Goal: Download file/media

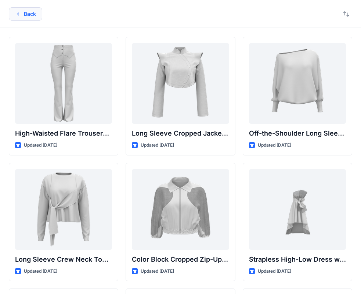
click at [17, 19] on button "Back" at bounding box center [25, 13] width 33 height 13
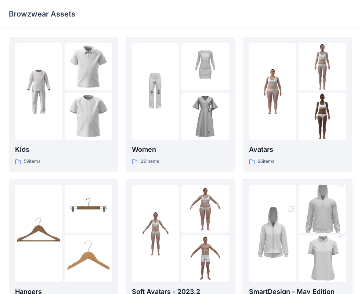
click at [281, 247] on img at bounding box center [272, 233] width 47 height 71
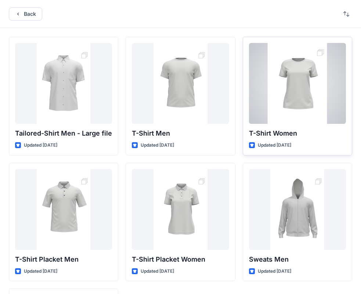
click at [312, 90] on div at bounding box center [297, 83] width 97 height 81
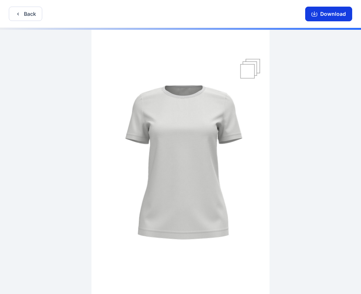
click at [315, 11] on button "Download" at bounding box center [328, 14] width 47 height 15
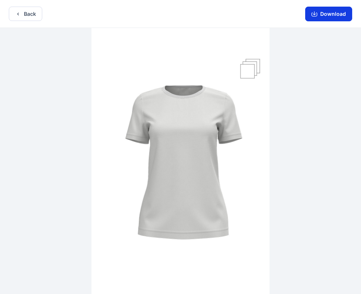
drag, startPoint x: 311, startPoint y: 3, endPoint x: 311, endPoint y: 8, distance: 5.1
click at [311, 8] on div "Download" at bounding box center [328, 14] width 65 height 28
click at [314, 14] on icon "button" at bounding box center [314, 14] width 6 height 6
